Goal: Find specific page/section: Find specific page/section

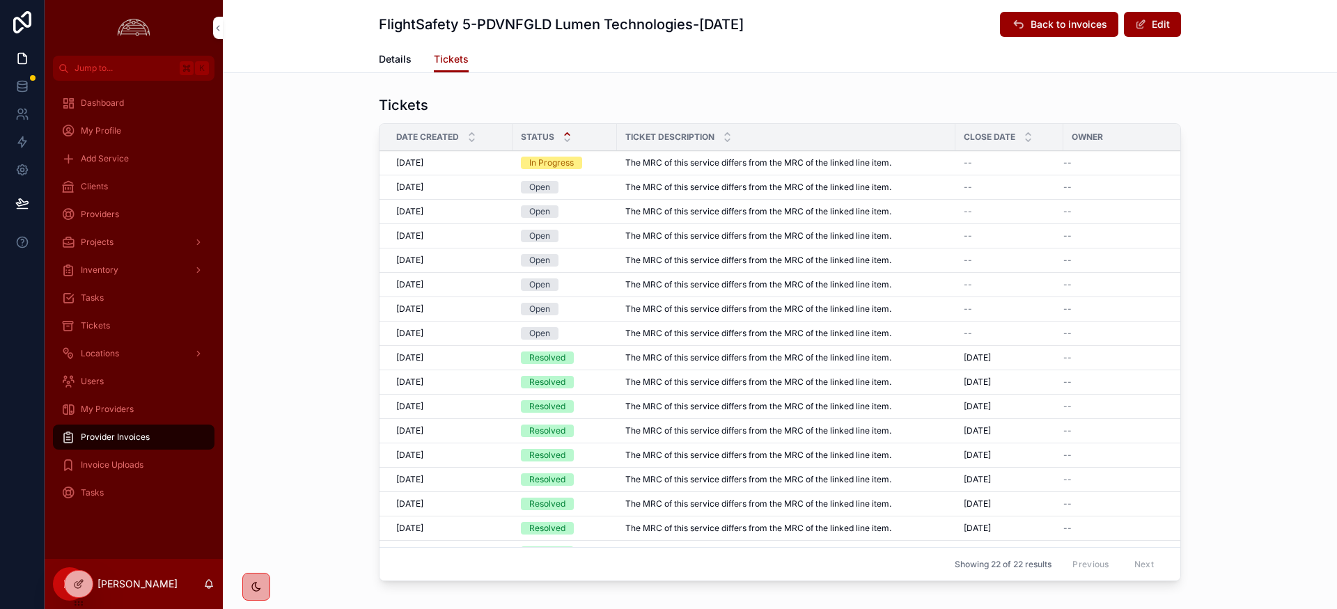
click at [1211, 310] on div "Tickets Date Created Status Ticket Description Close Date Owner [DATE] [DATE] I…" at bounding box center [780, 341] width 1114 height 503
click at [835, 113] on div "Tickets" at bounding box center [780, 104] width 802 height 19
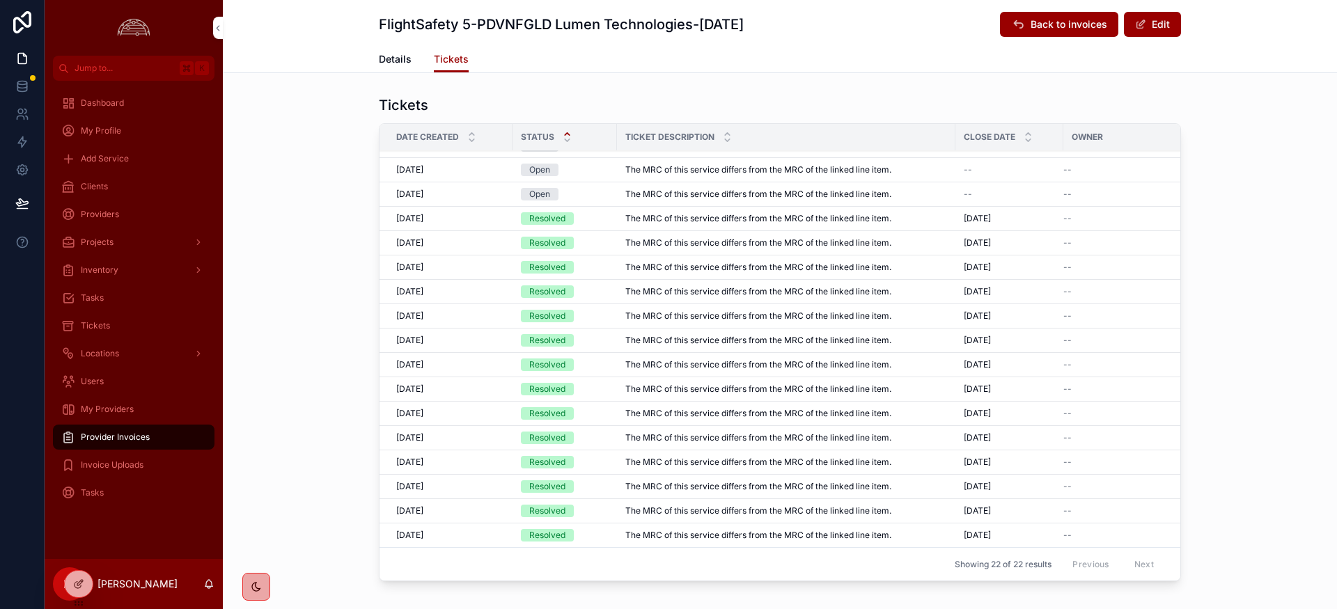
scroll to position [72, 0]
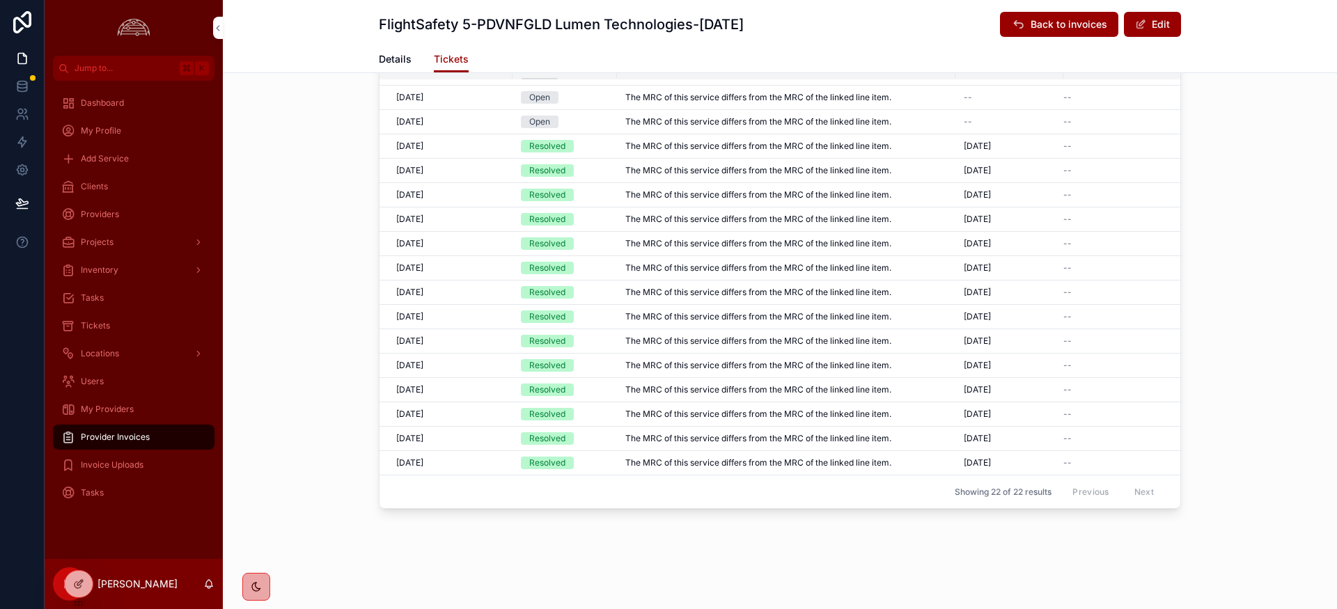
click at [759, 562] on div "FlightSafety 5-PDVNFGLD Lumen Technologies-[DATE] Back to invoices Edit Tickets…" at bounding box center [780, 269] width 1114 height 682
click at [1119, 334] on td "--" at bounding box center [1129, 341] width 132 height 24
click at [1179, 387] on div "Date Created Status Ticket Description Close Date Owner [DATE] [DATE] In Progre…" at bounding box center [780, 280] width 802 height 458
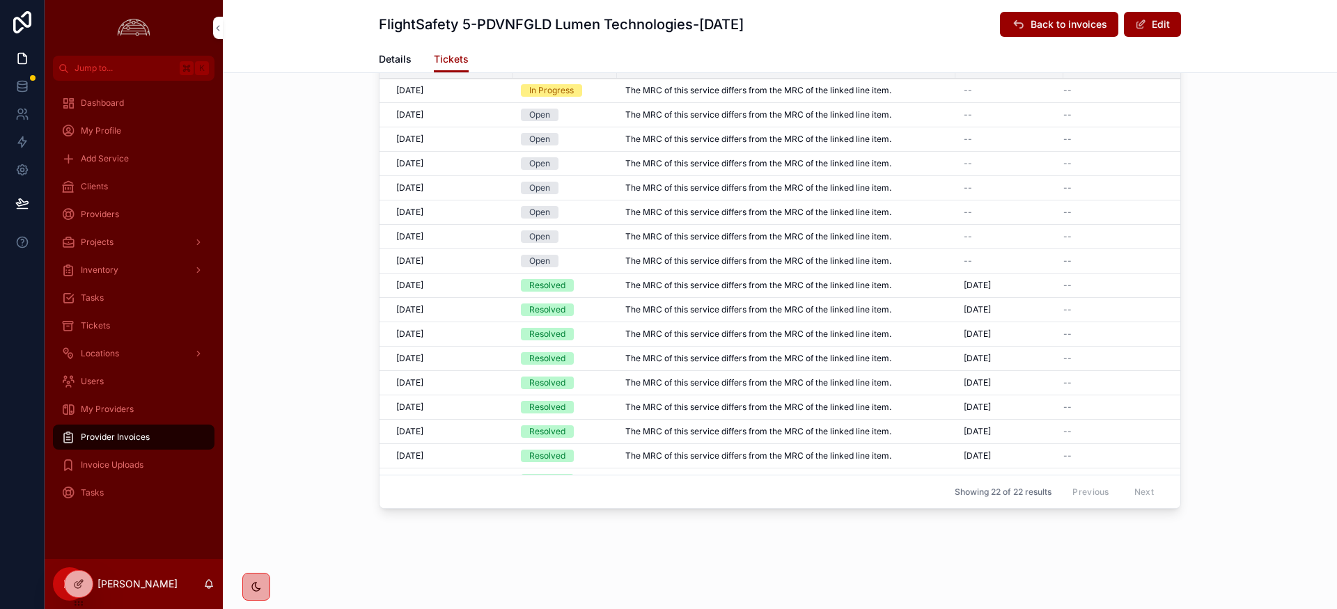
scroll to position [0, 0]
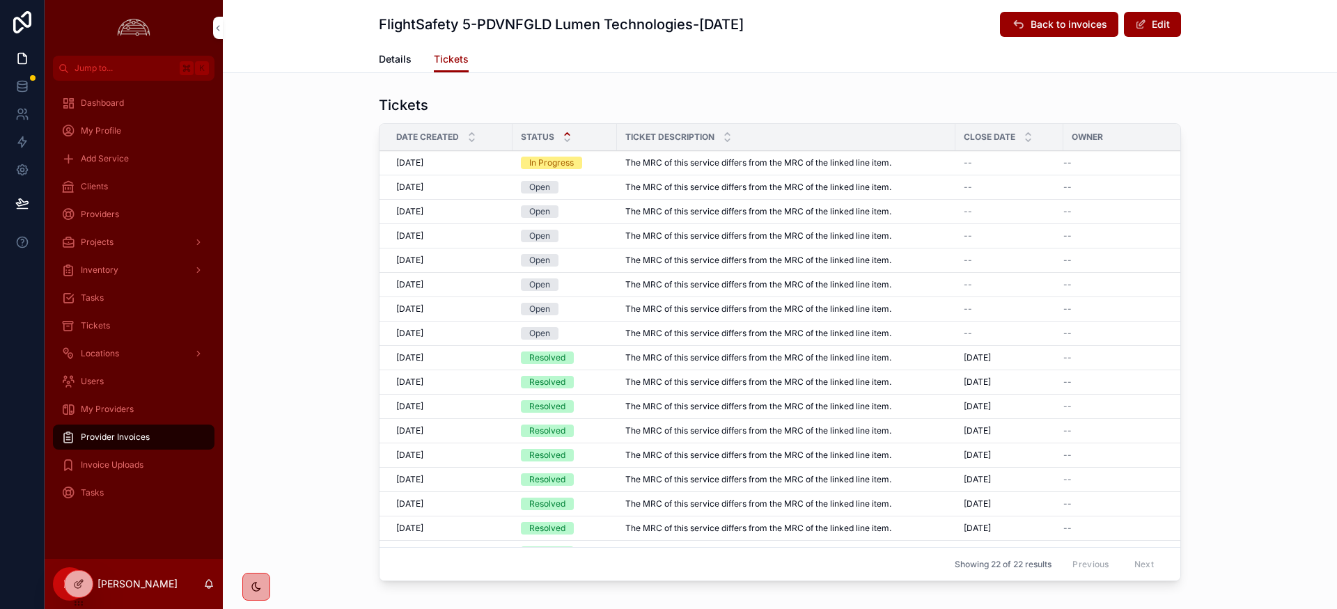
click at [423, 162] on span "[DATE]" at bounding box center [409, 162] width 27 height 11
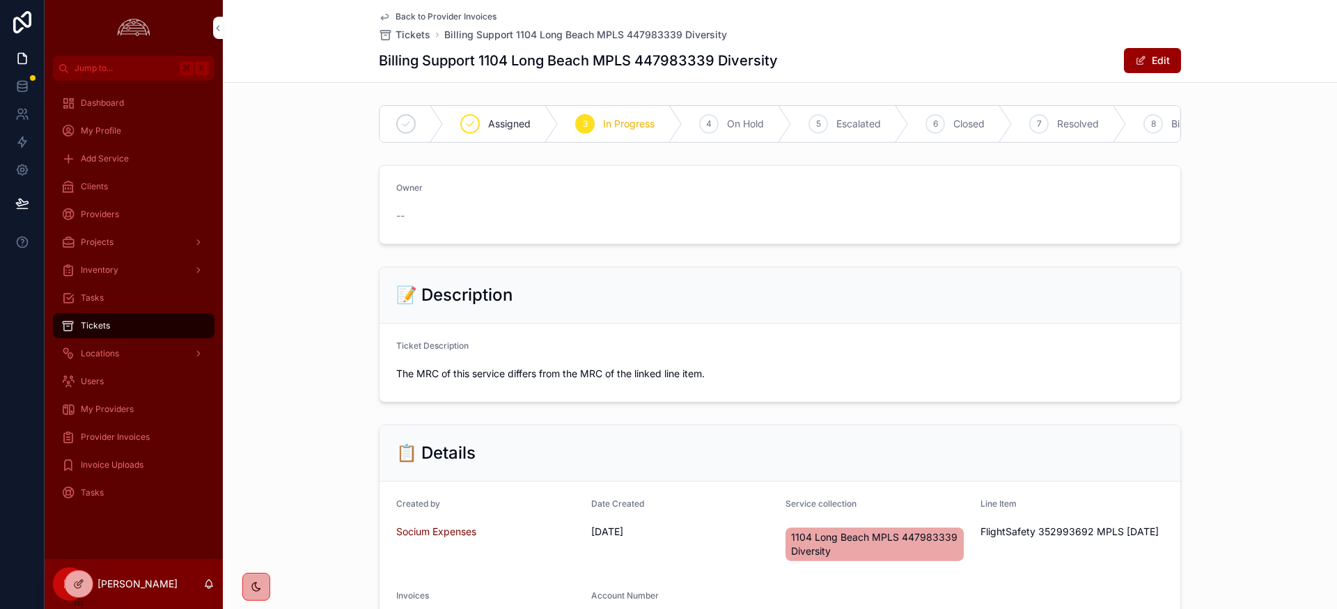
click at [120, 436] on span "Provider Invoices" at bounding box center [115, 437] width 69 height 11
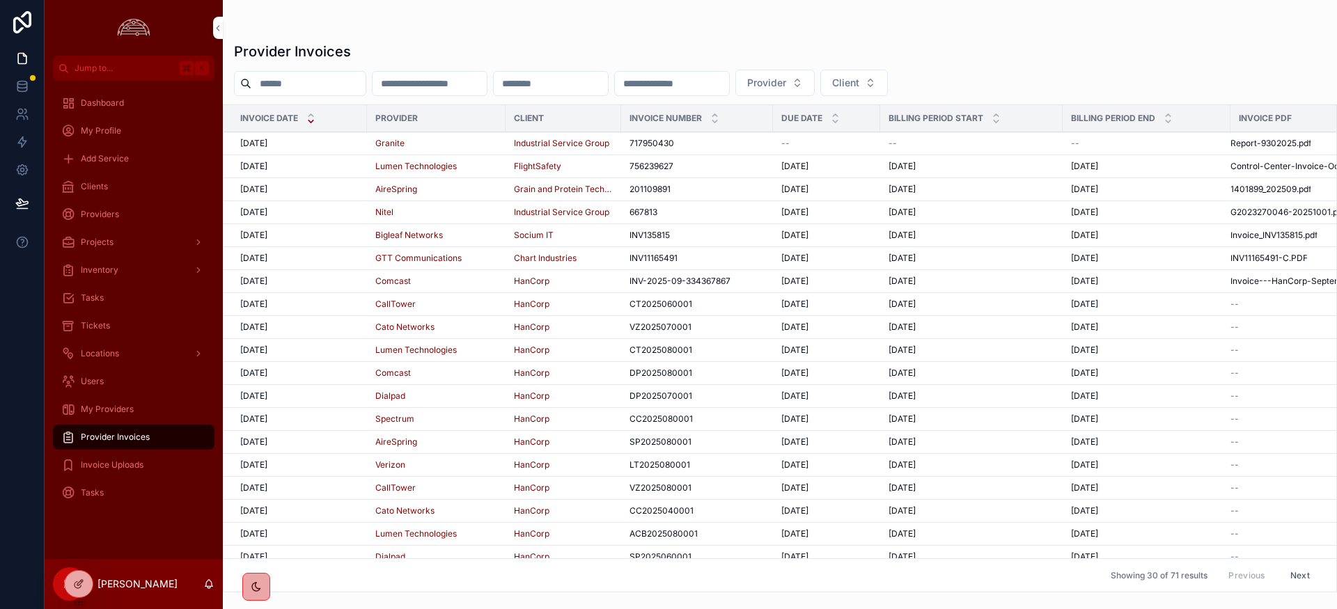
click at [259, 144] on span "[DATE]" at bounding box center [253, 143] width 27 height 11
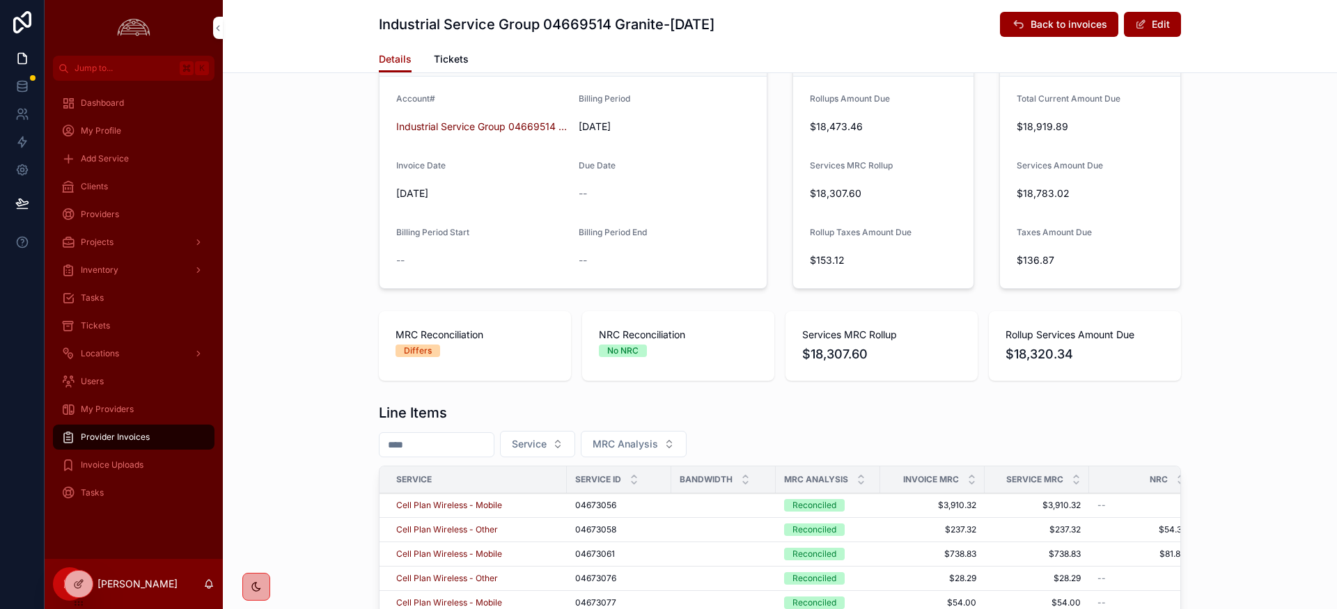
scroll to position [207, 0]
click at [862, 474] on icon "scrollable content" at bounding box center [860, 474] width 5 height 2
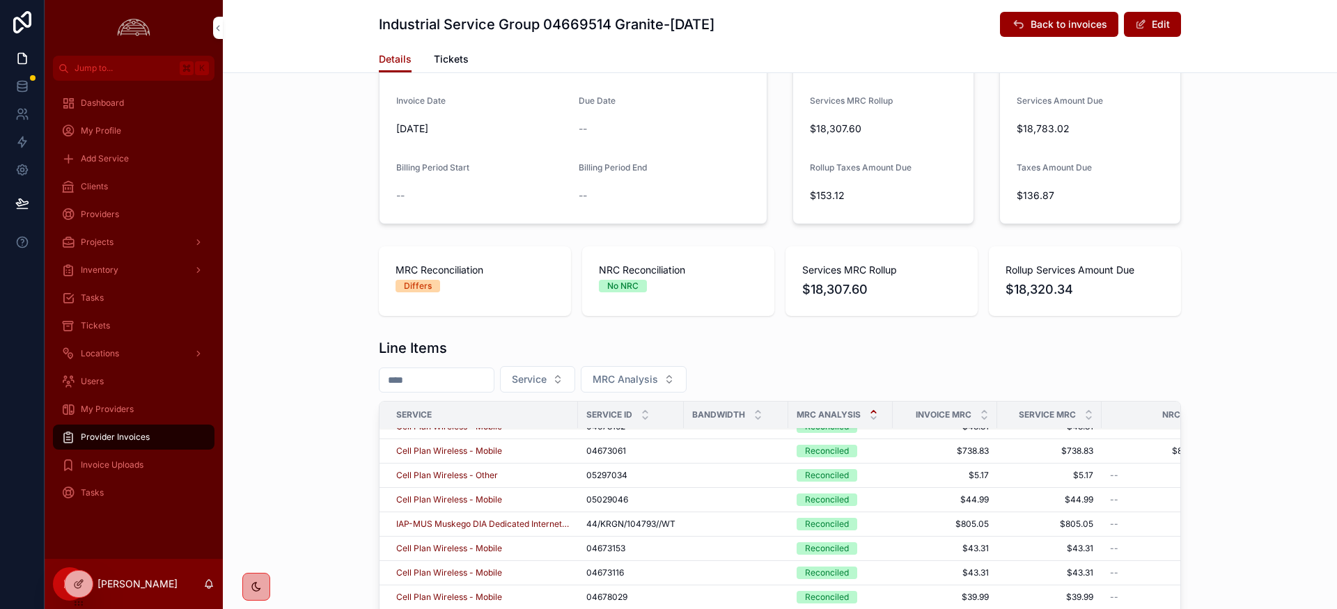
scroll to position [267, 0]
click at [111, 413] on span "My Providers" at bounding box center [107, 409] width 53 height 11
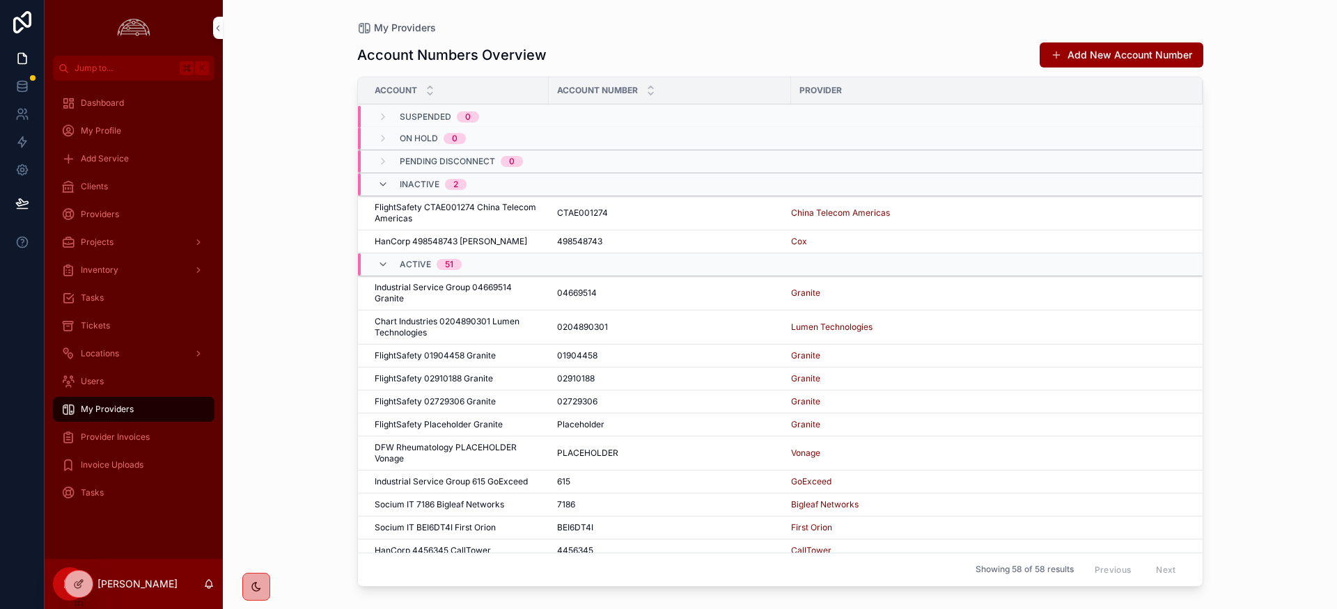
click at [96, 304] on div "Tasks" at bounding box center [133, 298] width 145 height 22
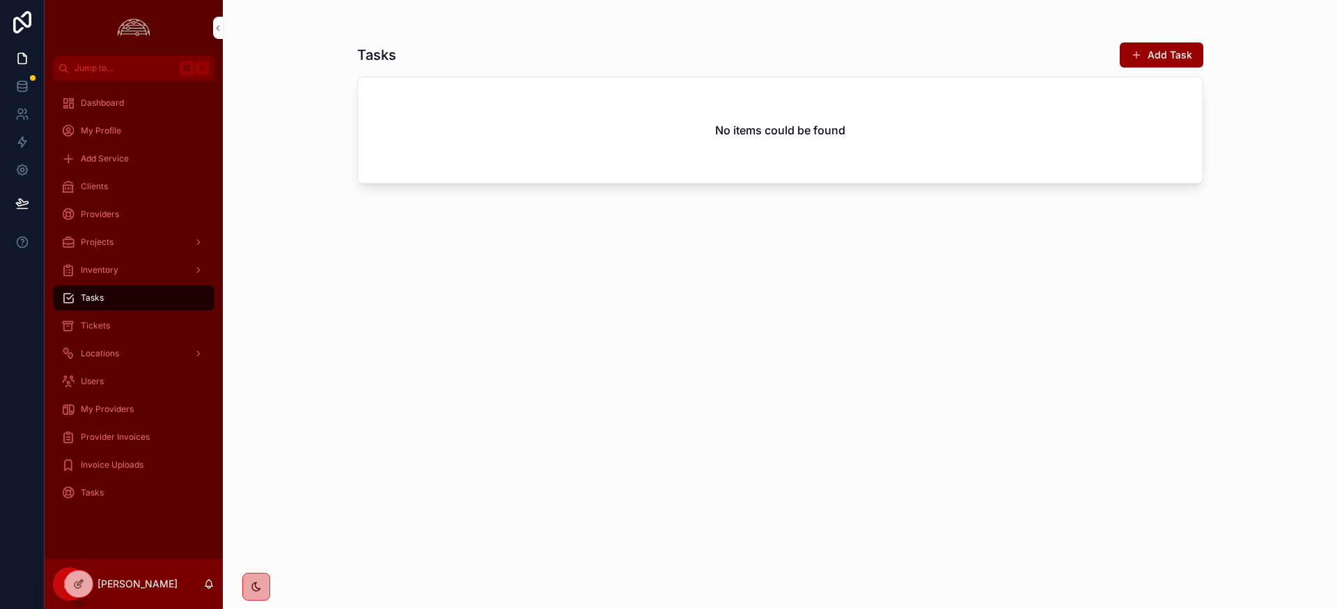
click at [110, 180] on div "Clients" at bounding box center [133, 186] width 145 height 22
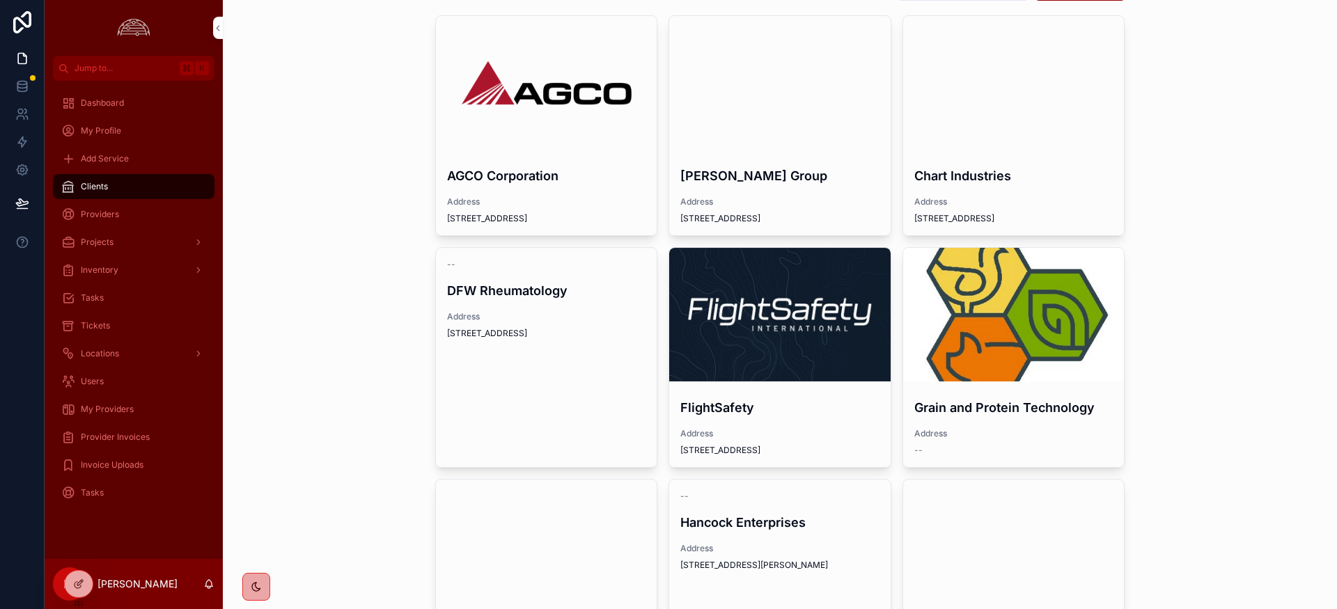
scroll to position [69, 0]
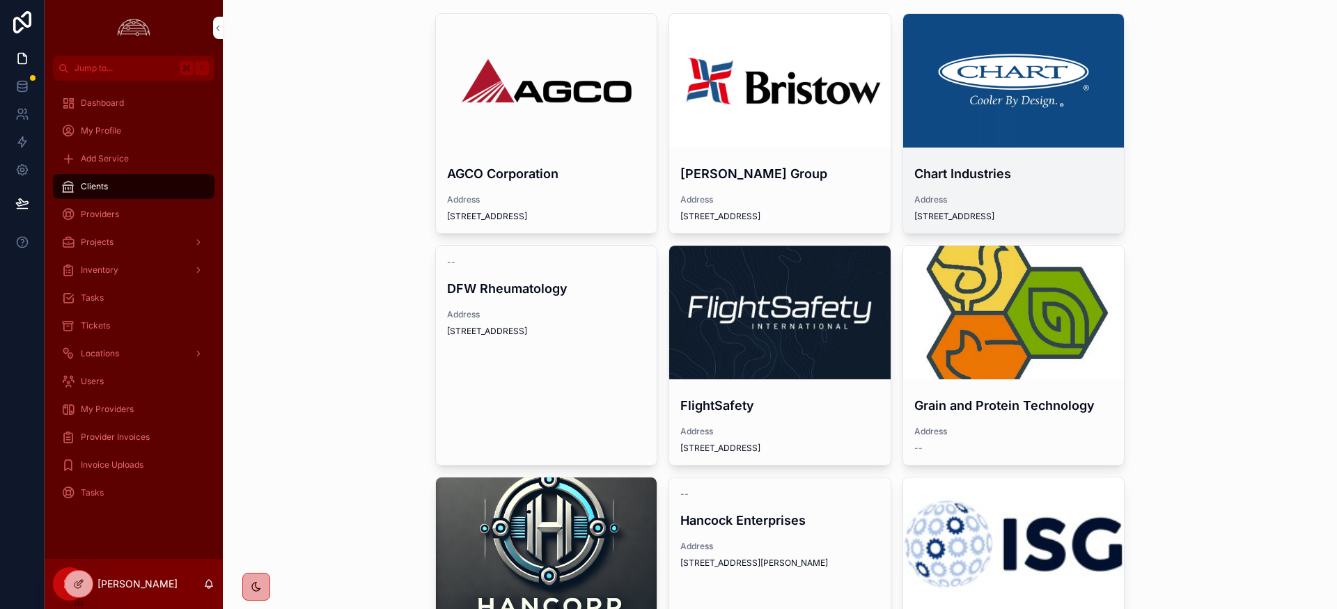
click at [986, 111] on div "scrollable content" at bounding box center [1013, 81] width 221 height 134
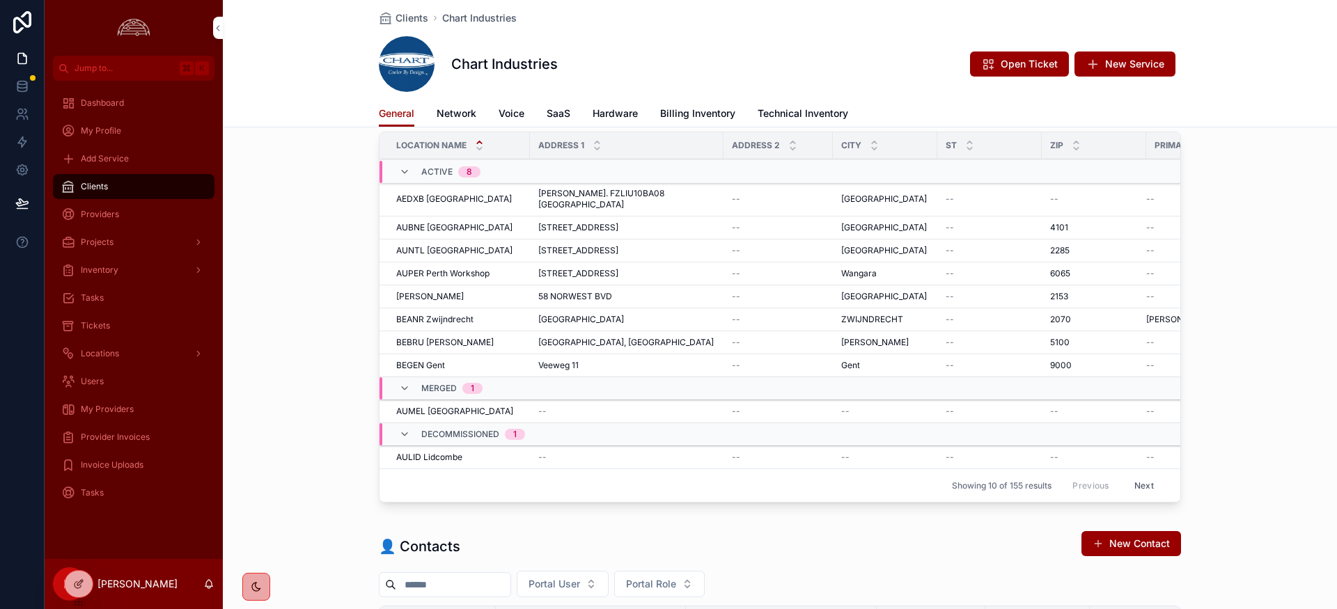
scroll to position [255, 0]
click at [695, 116] on span "Billing Inventory" at bounding box center [697, 114] width 75 height 14
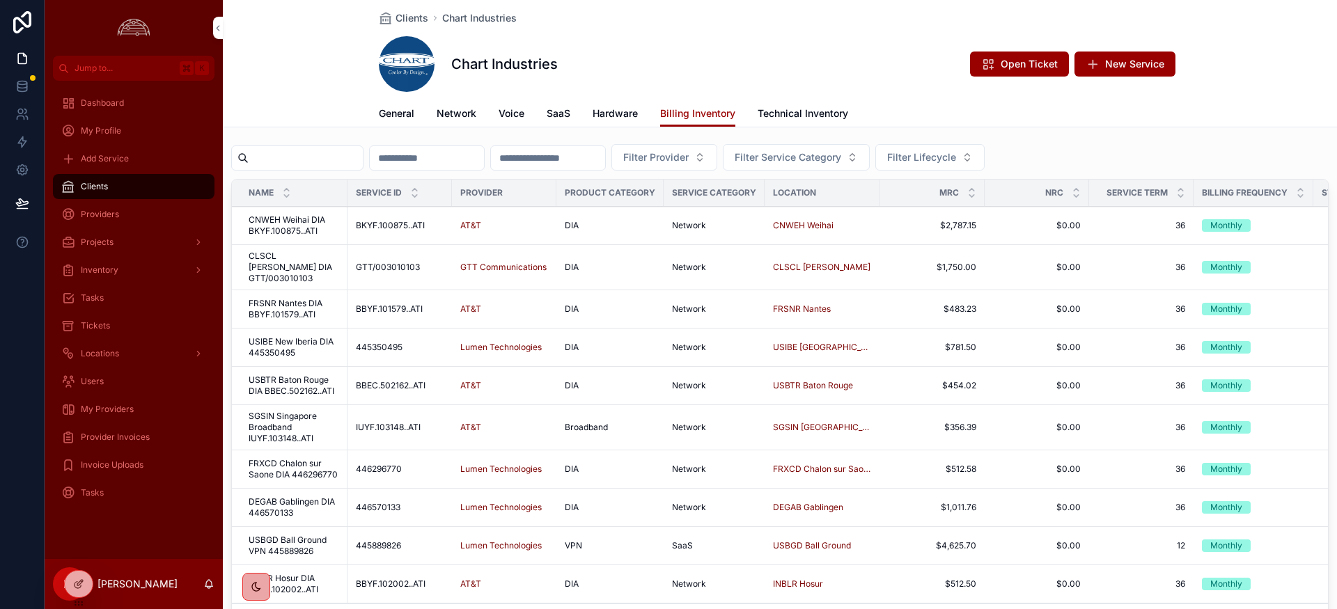
scroll to position [20, 0]
drag, startPoint x: 306, startPoint y: 456, endPoint x: 318, endPoint y: 465, distance: 15.5
click at [306, 459] on span "FRXCD Chalon sur Saone DIA 446296770" at bounding box center [294, 470] width 91 height 22
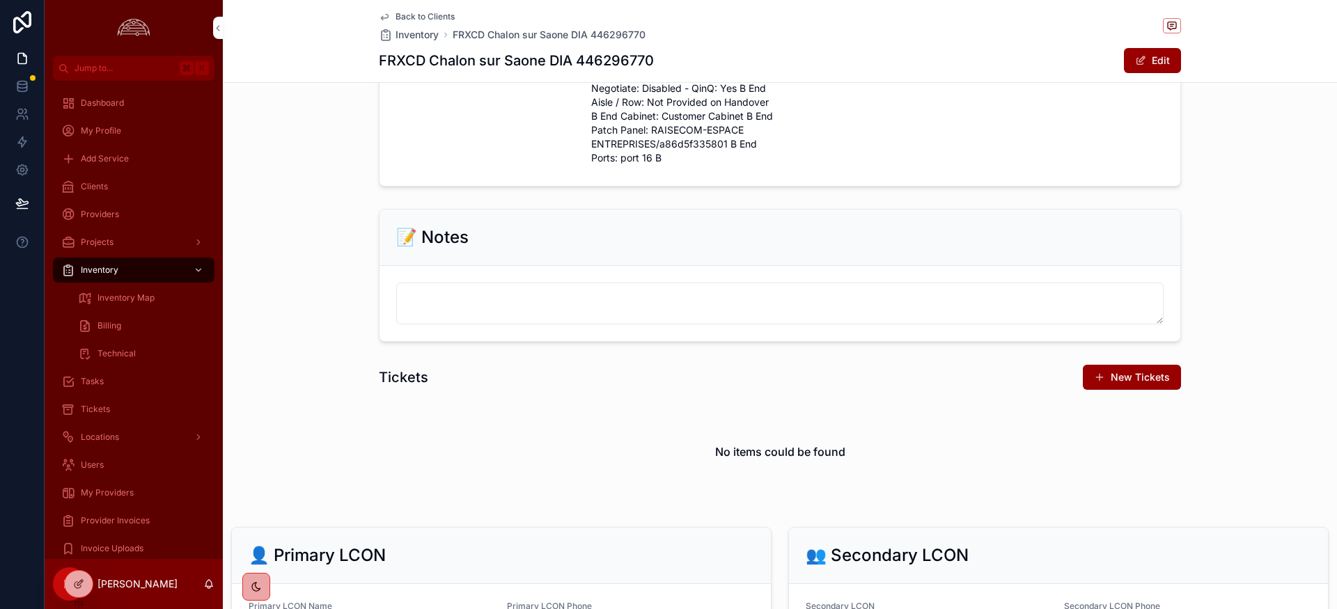
scroll to position [1369, 0]
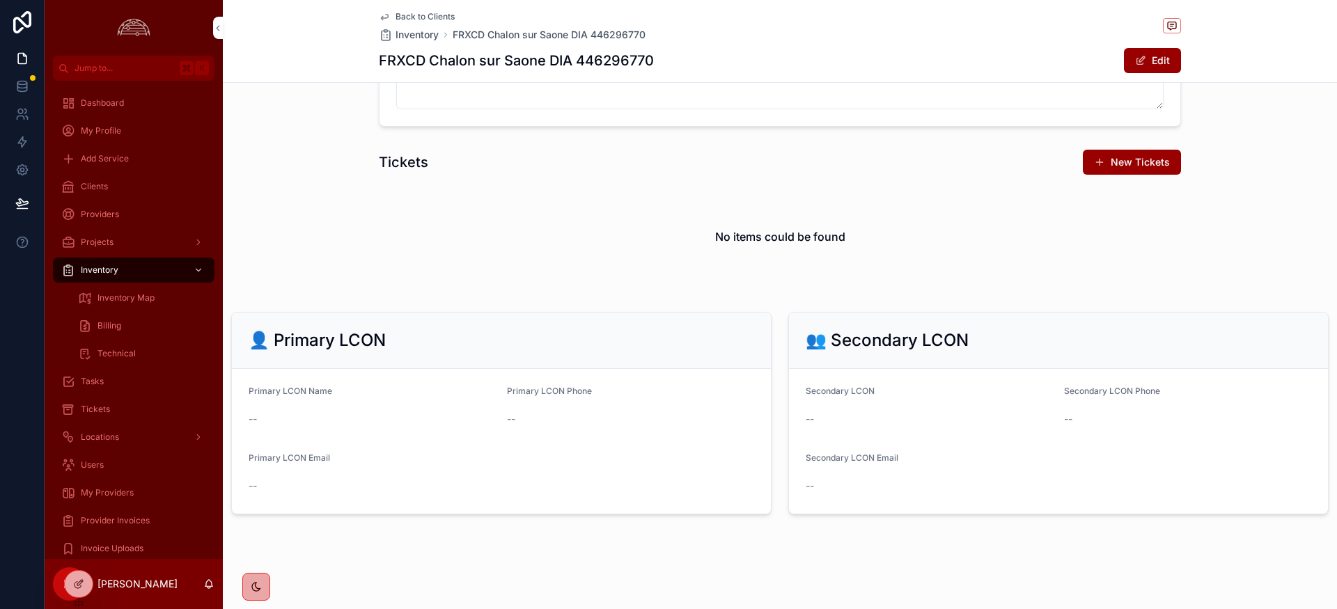
drag, startPoint x: 918, startPoint y: 283, endPoint x: 950, endPoint y: 265, distance: 35.8
click at [930, 275] on div "No items could be found" at bounding box center [780, 237] width 802 height 106
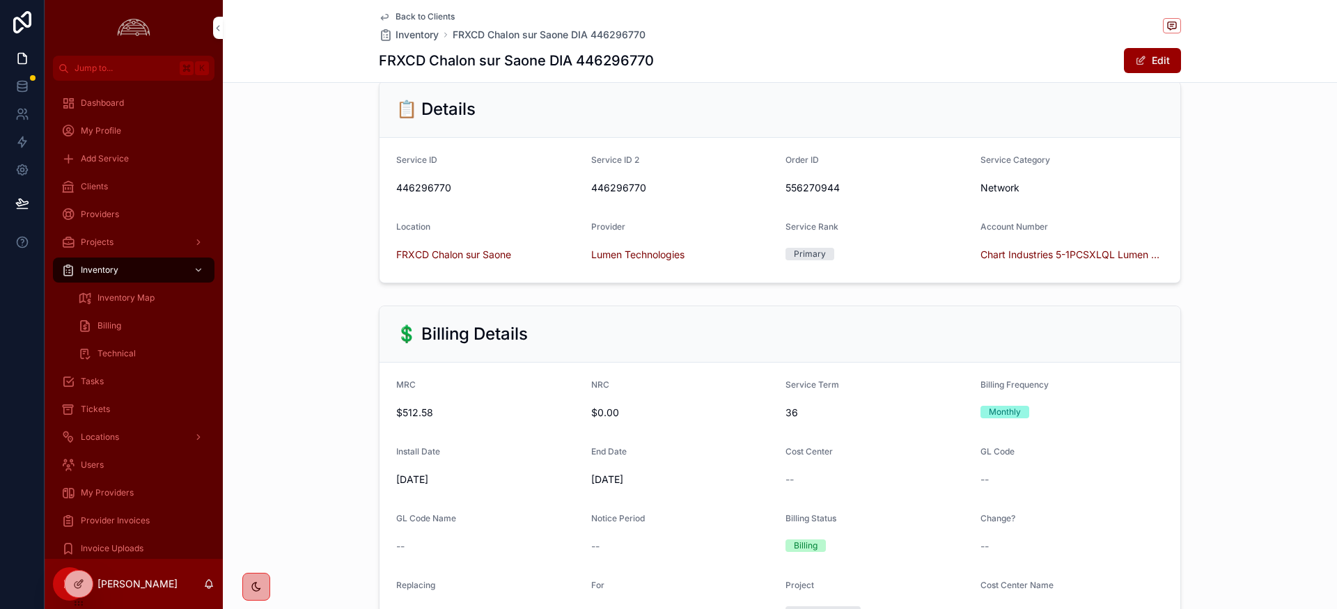
scroll to position [0, 0]
